Goal: Transaction & Acquisition: Purchase product/service

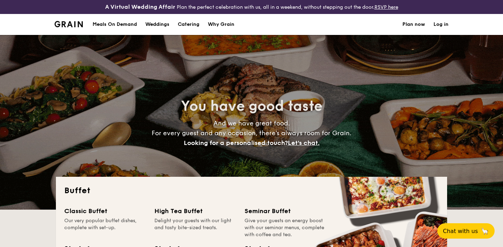
select select
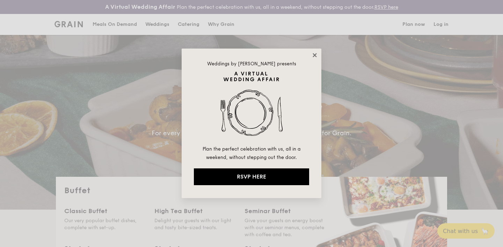
click at [313, 55] on icon at bounding box center [315, 55] width 4 height 4
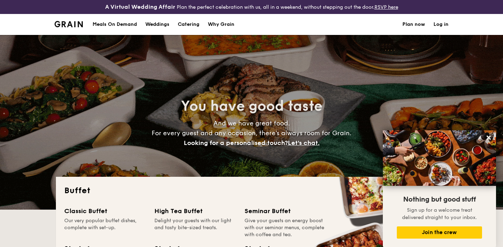
click at [118, 25] on div "Meals On Demand" at bounding box center [115, 24] width 44 height 21
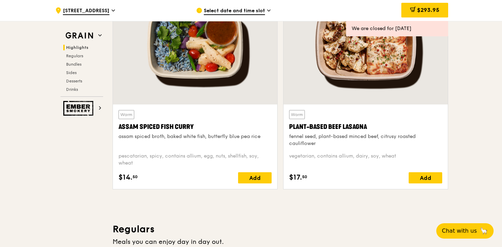
scroll to position [295, 0]
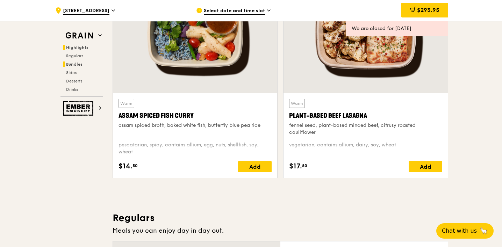
click at [77, 63] on span "Bundles" at bounding box center [74, 64] width 16 height 5
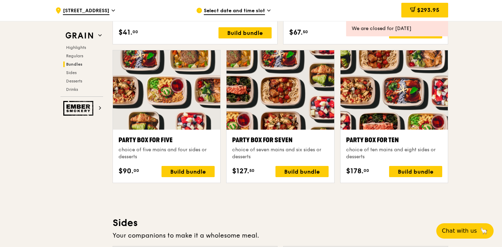
scroll to position [1400, 0]
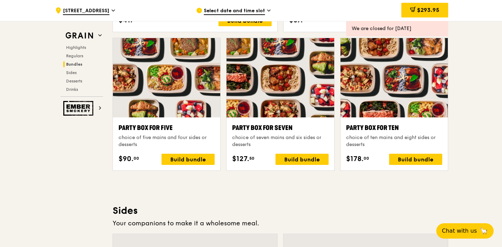
click at [401, 130] on div "Party Box for Ten" at bounding box center [394, 128] width 96 height 10
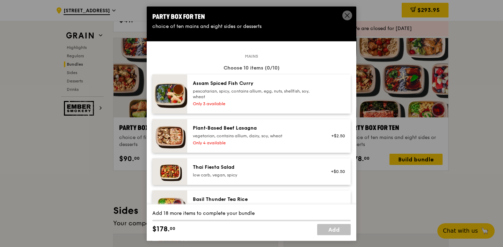
click at [345, 10] on div "Party Box for Ten choice of ten mains and eight sides or desserts" at bounding box center [252, 20] width 210 height 29
click at [345, 16] on icon at bounding box center [347, 15] width 6 height 6
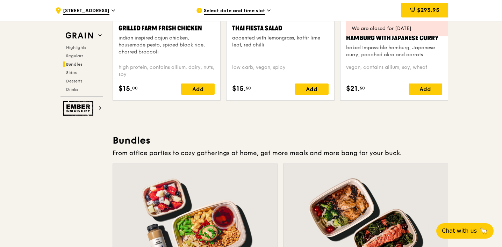
scroll to position [670, 0]
